Goal: Information Seeking & Learning: Learn about a topic

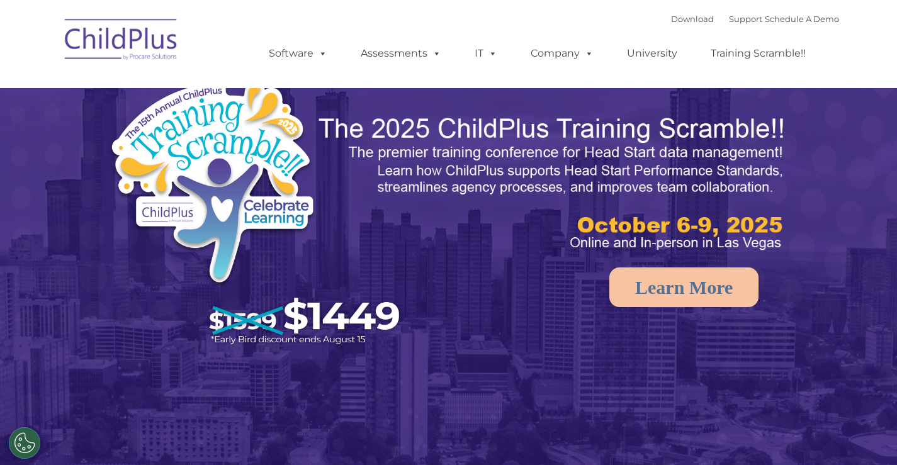
select select "MEDIUM"
click at [126, 39] on img at bounding box center [122, 41] width 126 height 63
click at [126, 38] on img at bounding box center [122, 41] width 126 height 63
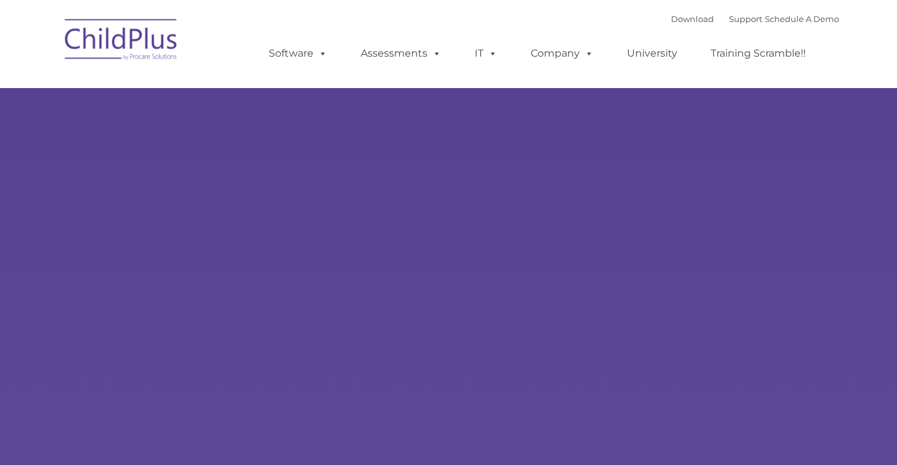
select select "MEDIUM"
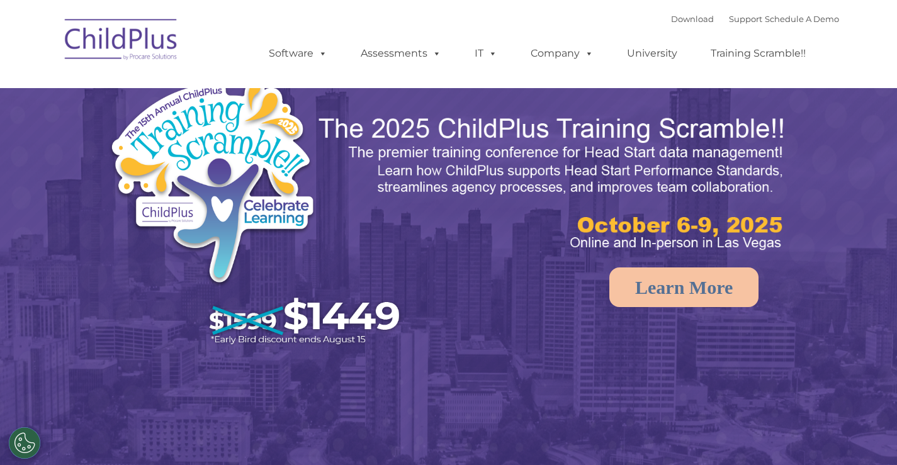
select select "MEDIUM"
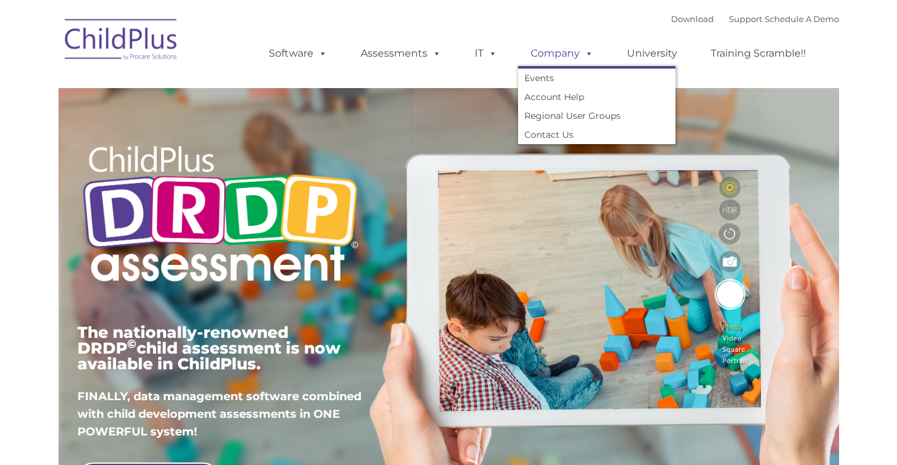
type input ""
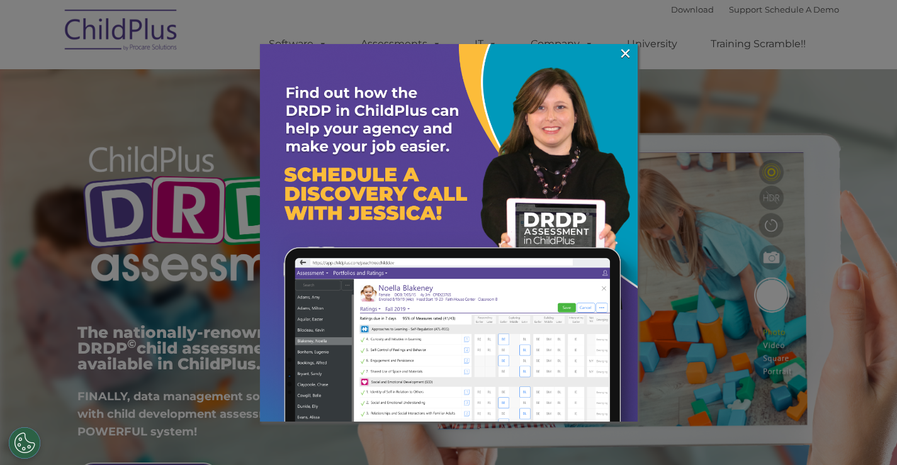
click at [632, 58] on img at bounding box center [449, 233] width 378 height 378
